Goal: Connect with others: Connect with others

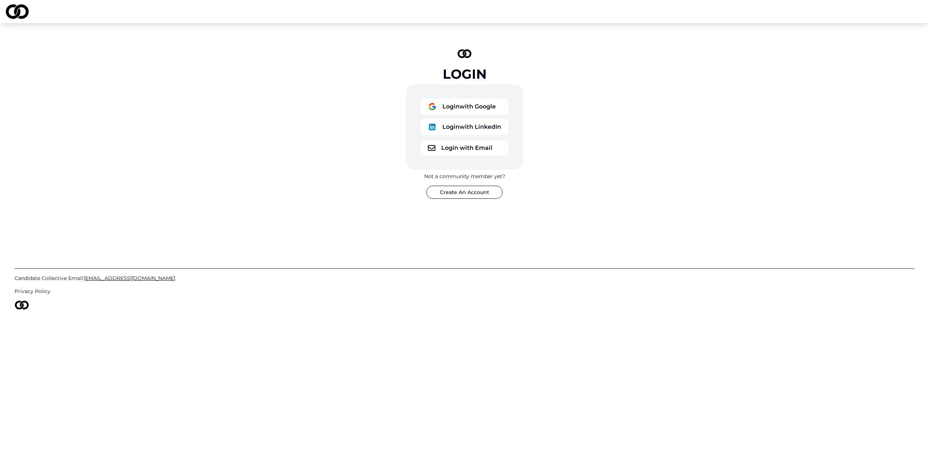
click at [476, 102] on button "Login with Google" at bounding box center [465, 107] width 88 height 16
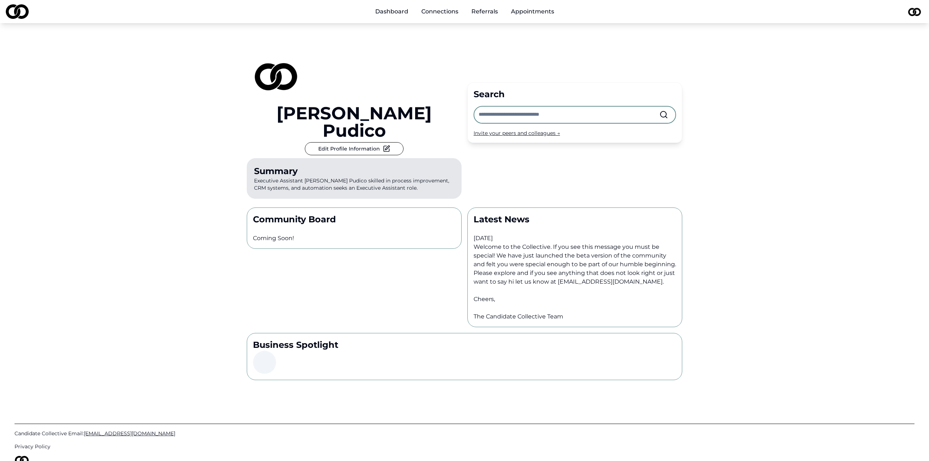
click at [546, 107] on input "text" at bounding box center [569, 115] width 181 height 16
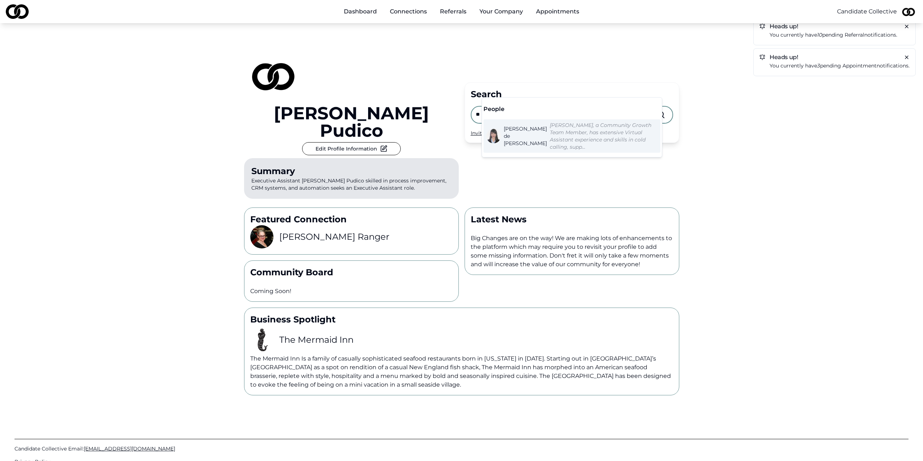
type input "*"
type input "*****"
click at [550, 132] on em "Chef [PERSON_NAME] seeks a Head Chef role with experience as a Chef with a top …" at bounding box center [602, 136] width 104 height 28
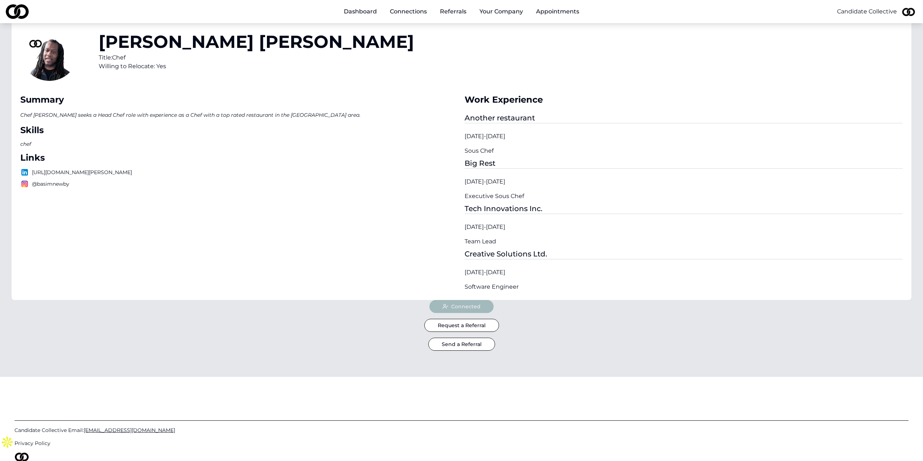
scroll to position [36, 0]
